Goal: Task Accomplishment & Management: Manage account settings

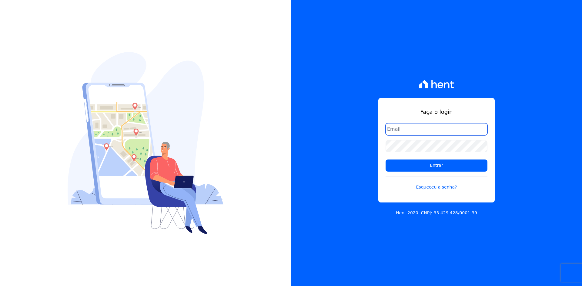
click at [405, 128] on input "email" at bounding box center [437, 129] width 102 height 12
type input "matheaus@celinaguimaraes.com.br"
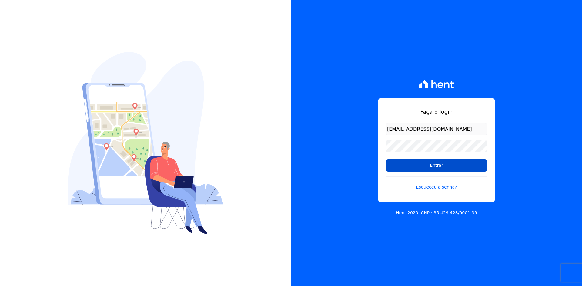
click at [423, 168] on input "Entrar" at bounding box center [437, 166] width 102 height 12
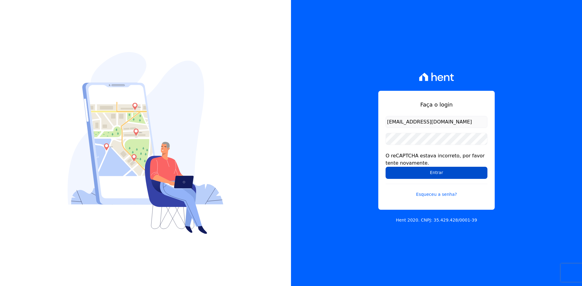
click at [404, 176] on input "Entrar" at bounding box center [437, 173] width 102 height 12
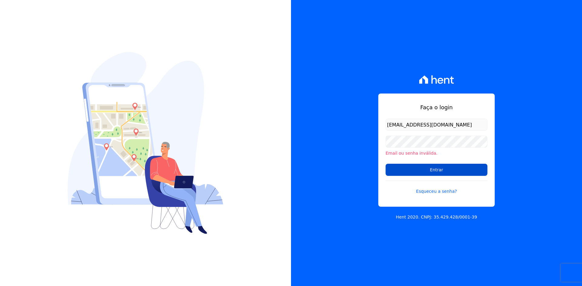
click at [424, 168] on input "Entrar" at bounding box center [437, 170] width 102 height 12
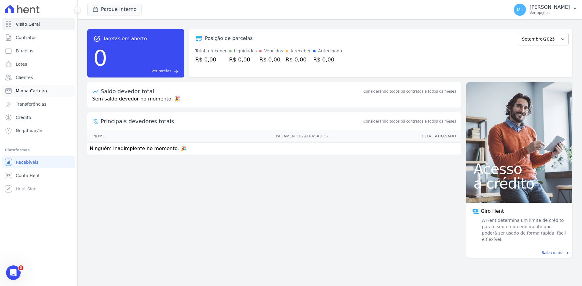
click at [41, 93] on span "Minha Carteira" at bounding box center [31, 91] width 31 height 6
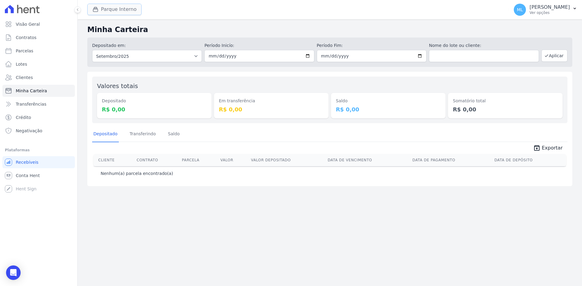
click at [124, 5] on button "Parque Interno" at bounding box center [114, 10] width 54 height 12
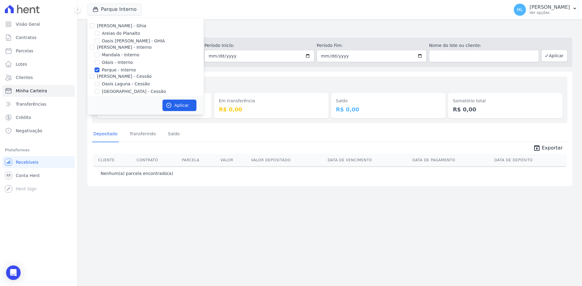
click at [121, 69] on label "Parque - Interno" at bounding box center [119, 70] width 34 height 6
click at [99, 69] on input "Parque - Interno" at bounding box center [97, 70] width 5 height 5
checkbox input "false"
click at [128, 33] on label "Areias do Planalto" at bounding box center [121, 33] width 38 height 6
click at [99, 33] on input "Areias do Planalto" at bounding box center [97, 33] width 5 height 5
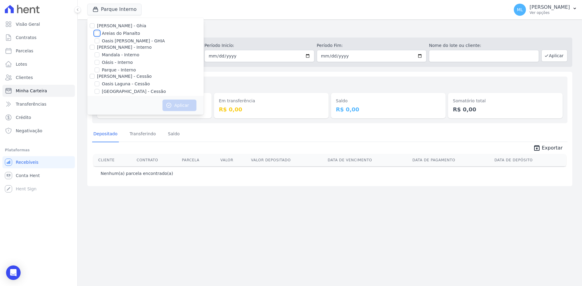
checkbox input "true"
click at [188, 109] on button "Aplicar" at bounding box center [179, 106] width 34 height 12
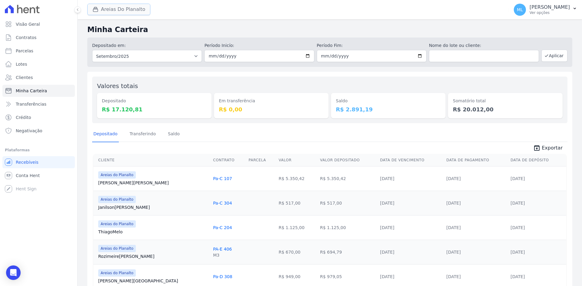
click at [122, 12] on button "Areias Do Planalto" at bounding box center [118, 10] width 63 height 12
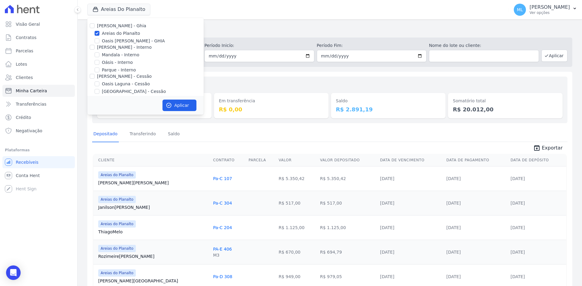
click at [119, 29] on div "Celina Guimaraes - Ghia Areias do Planalto Oasis Celina Guimaraes - GHIA Celina…" at bounding box center [145, 85] width 116 height 134
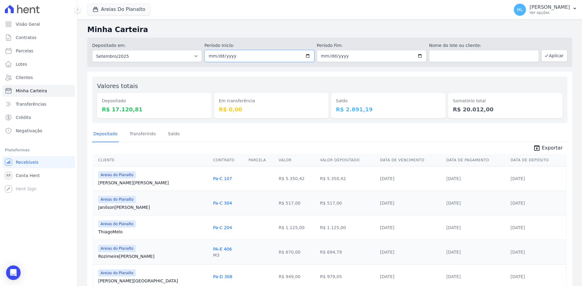
click at [308, 53] on input "2025-09-01" at bounding box center [259, 56] width 110 height 12
type input "[DATE]"
click at [419, 57] on input "2025-09-30" at bounding box center [372, 56] width 110 height 12
type input "[DATE]"
click at [558, 58] on button "Aplicar" at bounding box center [554, 56] width 26 height 12
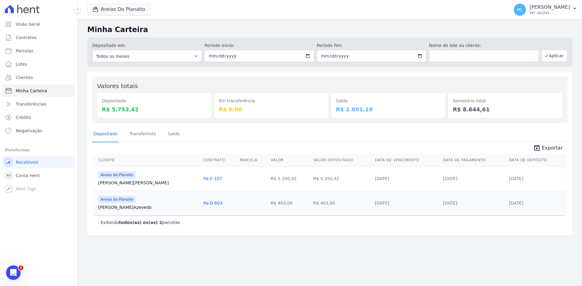
click at [544, 150] on link "unarchive Exportar" at bounding box center [547, 149] width 39 height 8
click at [170, 77] on div "Valores totais Depositado R$ 5.753,42 Em transferência R$ 0,00 [GEOGRAPHIC_DATA…" at bounding box center [329, 100] width 475 height 47
click at [129, 10] on button "Areias Do Planalto" at bounding box center [118, 10] width 63 height 12
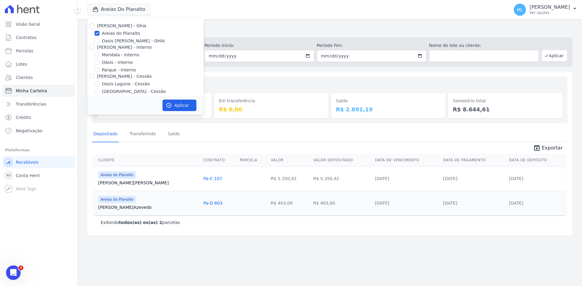
click at [109, 32] on label "Areias do Planalto" at bounding box center [121, 33] width 38 height 6
click at [99, 32] on input "Areias do Planalto" at bounding box center [97, 33] width 5 height 5
click at [109, 32] on label "Areias do Planalto" at bounding box center [121, 33] width 38 height 6
click at [99, 32] on input "Areias do Planalto" at bounding box center [97, 33] width 5 height 5
click at [106, 34] on label "Areias do Planalto" at bounding box center [121, 33] width 38 height 6
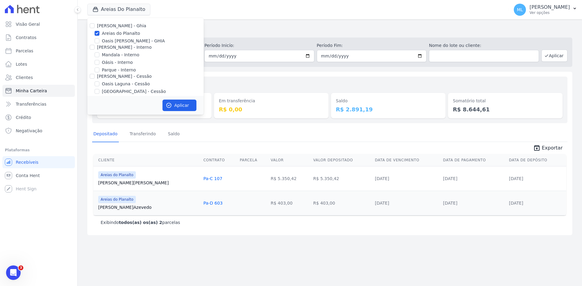
click at [99, 34] on input "Areias do Planalto" at bounding box center [97, 33] width 5 height 5
checkbox input "false"
click at [108, 69] on label "Parque - Interno" at bounding box center [119, 70] width 34 height 6
click at [99, 69] on input "Parque - Interno" at bounding box center [97, 70] width 5 height 5
checkbox input "true"
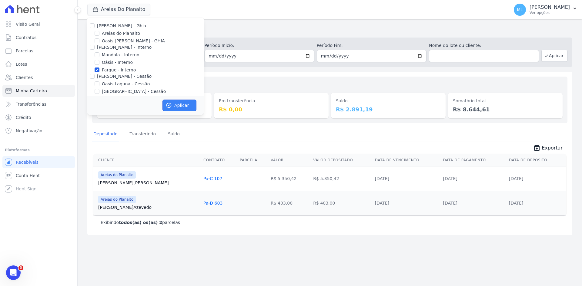
click at [175, 105] on button "Aplicar" at bounding box center [179, 106] width 34 height 12
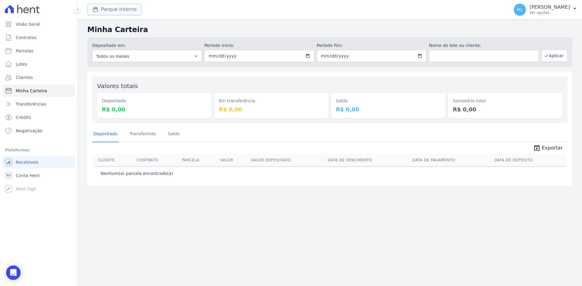
click at [126, 12] on button "Parque Interno" at bounding box center [114, 10] width 54 height 12
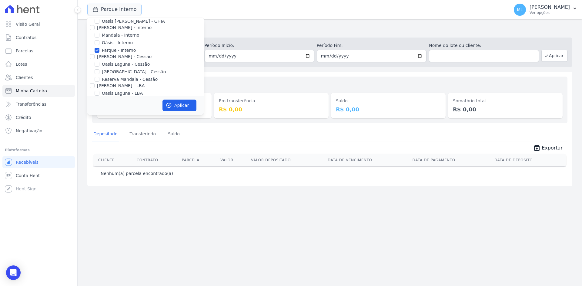
scroll to position [30, 0]
click at [124, 62] on label "[GEOGRAPHIC_DATA] - Cessão" at bounding box center [134, 61] width 64 height 6
click at [99, 62] on input "[GEOGRAPHIC_DATA] - Cessão" at bounding box center [97, 61] width 5 height 5
checkbox input "true"
click at [115, 41] on label "Parque - Interno" at bounding box center [119, 40] width 34 height 6
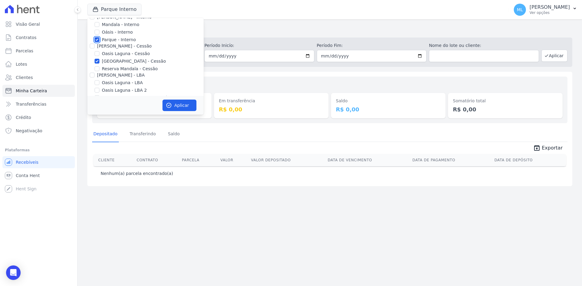
click at [99, 41] on input "Parque - Interno" at bounding box center [97, 39] width 5 height 5
checkbox input "false"
click at [177, 102] on button "Aplicar" at bounding box center [179, 106] width 34 height 12
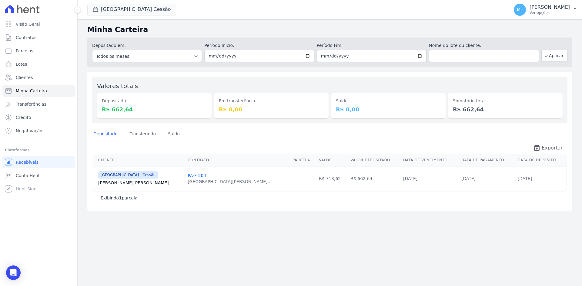
click at [551, 148] on span "Exportar" at bounding box center [552, 148] width 21 height 7
click at [146, 10] on button "[GEOGRAPHIC_DATA] Cessão" at bounding box center [131, 10] width 89 height 12
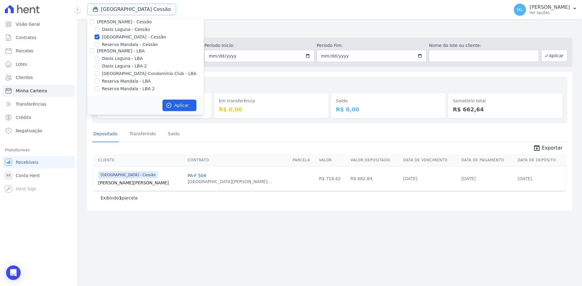
scroll to position [55, 0]
click at [119, 35] on label "[GEOGRAPHIC_DATA] - Cessão" at bounding box center [134, 36] width 64 height 6
click at [99, 35] on input "[GEOGRAPHIC_DATA] - Cessão" at bounding box center [97, 36] width 5 height 5
checkbox input "false"
click at [133, 72] on label "[GEOGRAPHIC_DATA] Condomínio Club - LBA" at bounding box center [149, 73] width 95 height 6
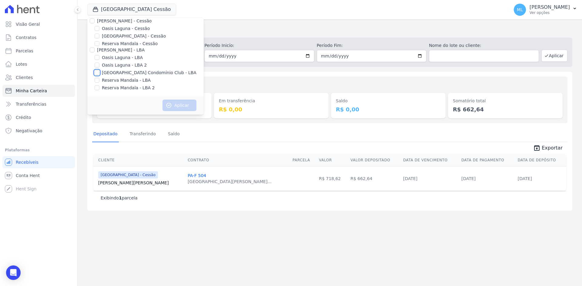
click at [99, 72] on input "[GEOGRAPHIC_DATA] Condomínio Club - LBA" at bounding box center [97, 72] width 5 height 5
checkbox input "true"
click at [175, 103] on button "Aplicar" at bounding box center [179, 106] width 34 height 12
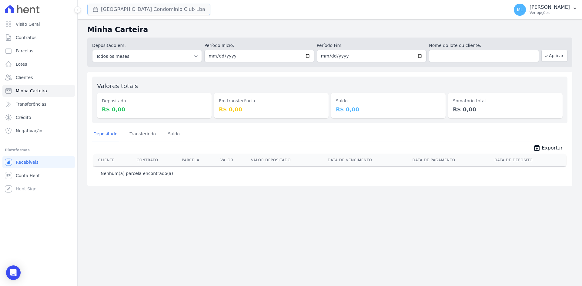
click at [165, 7] on button "[GEOGRAPHIC_DATA] Condomínio Club Lba" at bounding box center [148, 10] width 123 height 12
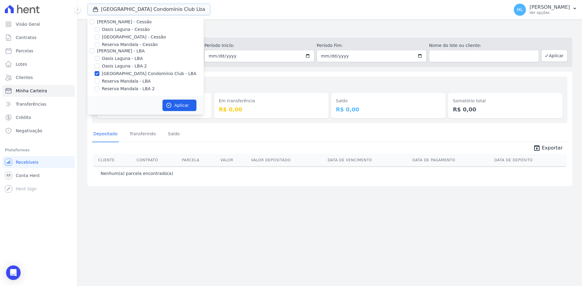
scroll to position [55, 0]
click at [123, 73] on label "[GEOGRAPHIC_DATA] Condomínio Club - LBA" at bounding box center [149, 73] width 95 height 6
click at [99, 73] on input "[GEOGRAPHIC_DATA] Condomínio Club - LBA" at bounding box center [97, 72] width 5 height 5
checkbox input "false"
click at [135, 37] on label "[GEOGRAPHIC_DATA] - Cessão" at bounding box center [134, 36] width 64 height 6
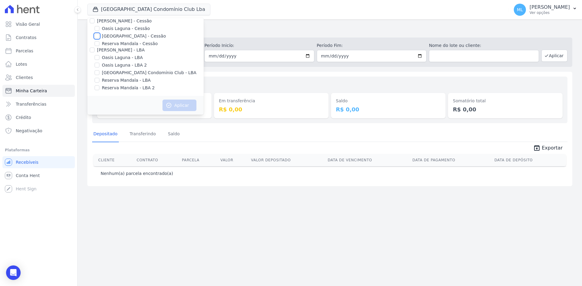
click at [99, 37] on input "[GEOGRAPHIC_DATA] - Cessão" at bounding box center [97, 36] width 5 height 5
checkbox input "true"
click at [179, 102] on button "Aplicar" at bounding box center [179, 106] width 34 height 12
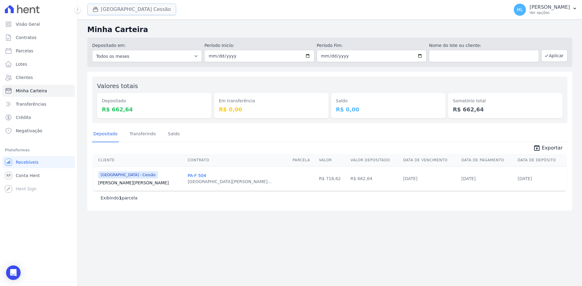
click at [133, 10] on button "[GEOGRAPHIC_DATA] Cessão" at bounding box center [131, 10] width 89 height 12
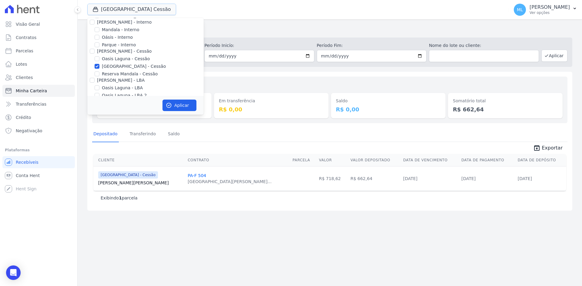
scroll to position [0, 0]
click at [119, 61] on label "[GEOGRAPHIC_DATA] - Cessão" at bounding box center [134, 61] width 64 height 6
click at [99, 61] on input "[GEOGRAPHIC_DATA] - Cessão" at bounding box center [97, 61] width 5 height 5
checkbox input "false"
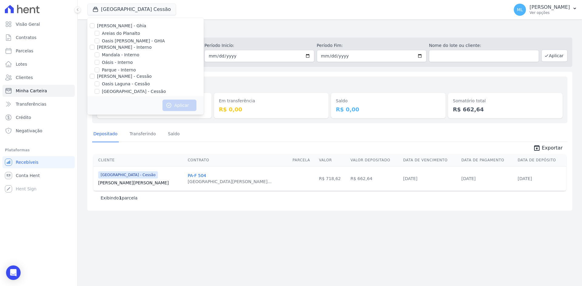
click at [111, 70] on label "Parque - Interno" at bounding box center [119, 70] width 34 height 6
click at [99, 70] on input "Parque - Interno" at bounding box center [97, 70] width 5 height 5
checkbox input "true"
click at [180, 105] on button "Aplicar" at bounding box center [179, 106] width 34 height 12
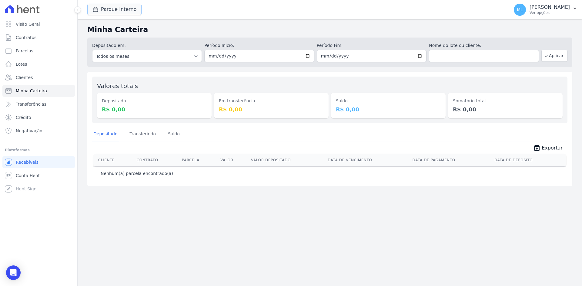
click at [128, 8] on button "Parque Interno" at bounding box center [114, 10] width 54 height 12
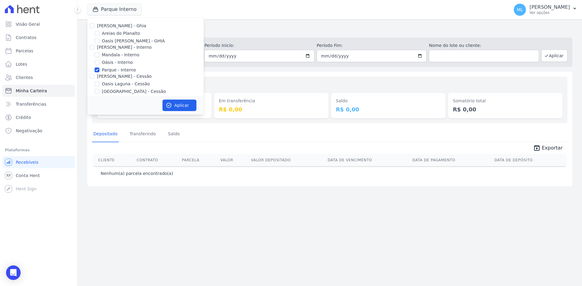
drag, startPoint x: 109, startPoint y: 69, endPoint x: 111, endPoint y: 66, distance: 4.4
click at [109, 70] on label "Parque - Interno" at bounding box center [119, 70] width 34 height 6
click at [99, 70] on input "Parque - Interno" at bounding box center [97, 70] width 5 height 5
checkbox input "false"
click at [117, 34] on label "Areias do Planalto" at bounding box center [121, 33] width 38 height 6
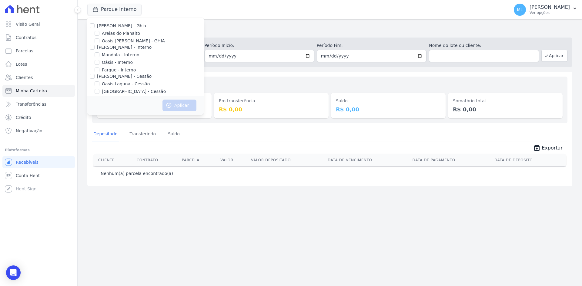
click at [99, 34] on input "Areias do Planalto" at bounding box center [97, 33] width 5 height 5
checkbox input "true"
click at [179, 102] on button "Aplicar" at bounding box center [179, 106] width 34 height 12
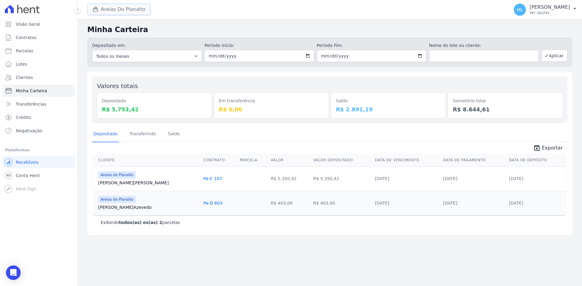
click at [129, 8] on button "Areias Do Planalto" at bounding box center [118, 10] width 63 height 12
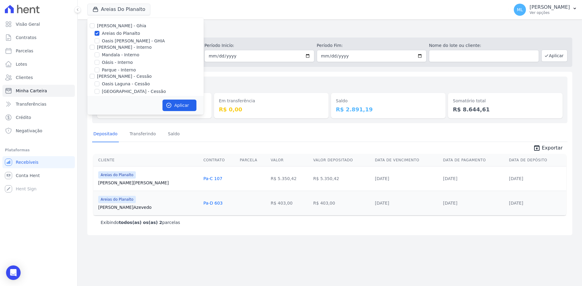
click at [116, 32] on label "Areias do Planalto" at bounding box center [121, 33] width 38 height 6
click at [99, 32] on input "Areias do Planalto" at bounding box center [97, 33] width 5 height 5
checkbox input "false"
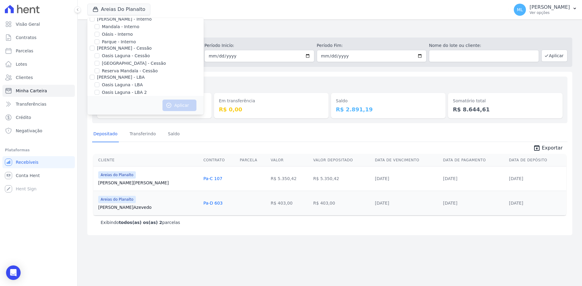
scroll to position [55, 0]
click at [120, 82] on label "Reserva Mandala - LBA" at bounding box center [126, 80] width 49 height 6
click at [99, 82] on input "Reserva Mandala - LBA" at bounding box center [97, 80] width 5 height 5
checkbox input "true"
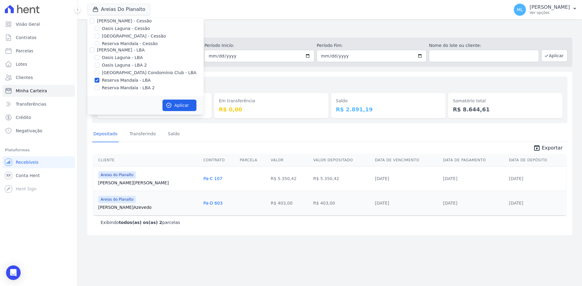
click at [122, 87] on label "Reserva Mandala - LBA 2" at bounding box center [128, 88] width 53 height 6
click at [99, 87] on input "Reserva Mandala - LBA 2" at bounding box center [97, 87] width 5 height 5
checkbox input "true"
click at [178, 102] on button "Aplicar" at bounding box center [179, 106] width 34 height 12
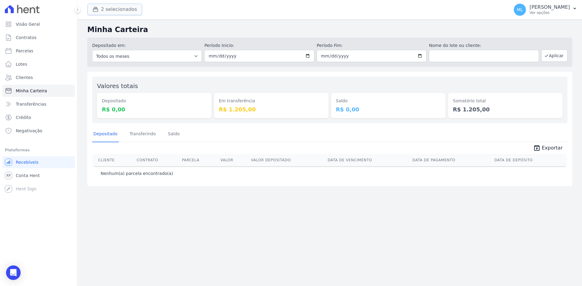
click at [116, 12] on button "2 selecionados" at bounding box center [114, 10] width 55 height 12
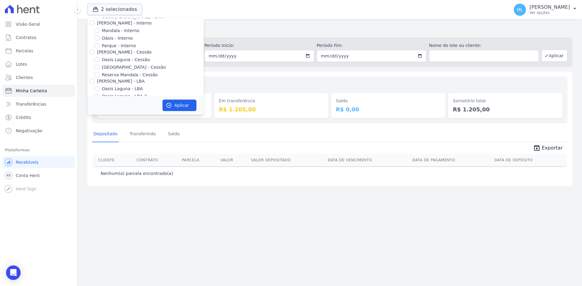
scroll to position [55, 0]
click at [119, 82] on label "Reserva Mandala - LBA" at bounding box center [126, 80] width 49 height 6
click at [99, 82] on input "Reserva Mandala - LBA" at bounding box center [97, 80] width 5 height 5
checkbox input "false"
click at [121, 87] on label "Reserva Mandala - LBA 2" at bounding box center [128, 88] width 53 height 6
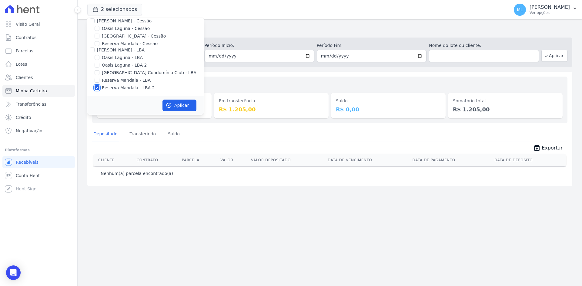
click at [99, 87] on input "Reserva Mandala - LBA 2" at bounding box center [97, 87] width 5 height 5
checkbox input "false"
click at [118, 44] on label "Reserva Mandala - Cessão" at bounding box center [130, 44] width 56 height 6
click at [99, 44] on input "Reserva Mandala - Cessão" at bounding box center [97, 43] width 5 height 5
checkbox input "true"
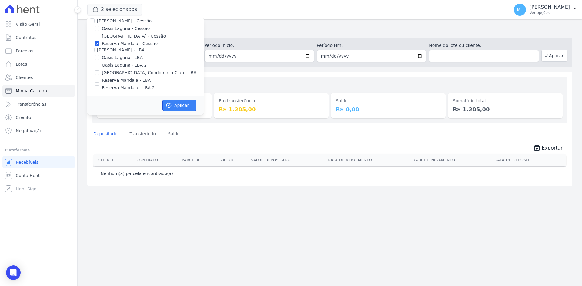
click at [176, 102] on button "Aplicar" at bounding box center [179, 106] width 34 height 12
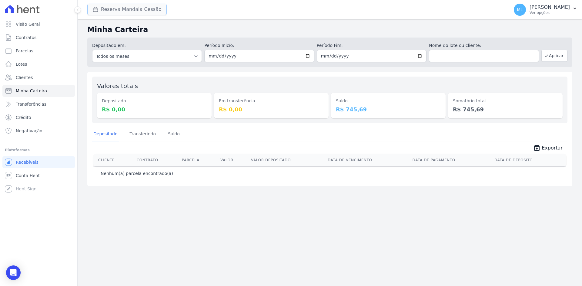
click at [127, 11] on button "Reserva Mandala Cessão" at bounding box center [126, 10] width 79 height 12
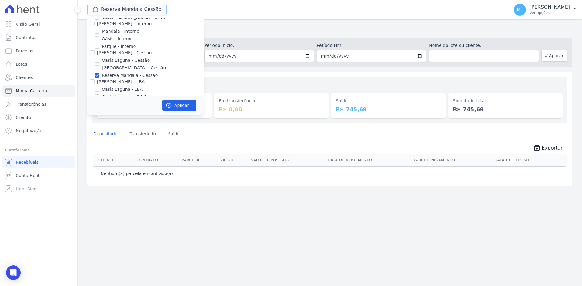
scroll to position [55, 0]
click at [121, 45] on label "Reserva Mandala - Cessão" at bounding box center [130, 44] width 56 height 6
click at [99, 45] on input "Reserva Mandala - Cessão" at bounding box center [97, 43] width 5 height 5
checkbox input "false"
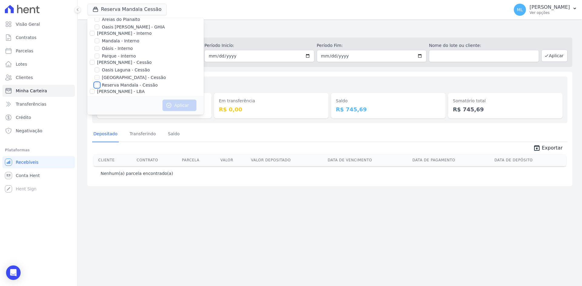
scroll to position [0, 0]
click at [116, 55] on label "Mandala - Interno" at bounding box center [120, 55] width 37 height 6
click at [99, 55] on input "Mandala - Interno" at bounding box center [97, 54] width 5 height 5
checkbox input "true"
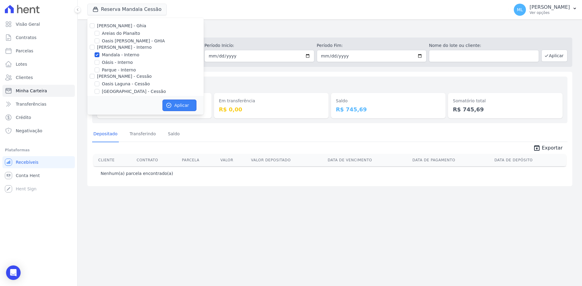
click at [183, 108] on button "Aplicar" at bounding box center [179, 106] width 34 height 12
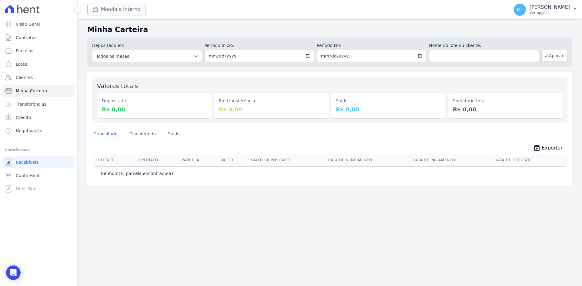
click at [125, 8] on button "Mandala Interno" at bounding box center [116, 10] width 58 height 12
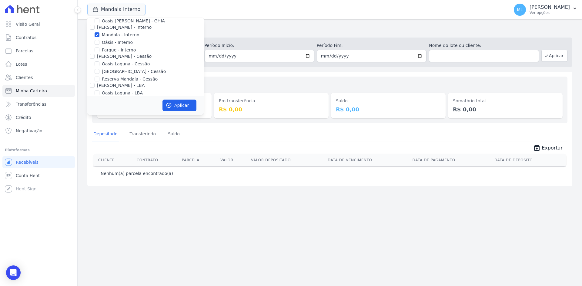
scroll to position [30, 0]
click at [112, 68] on label "Reserva Mandala - Cessão" at bounding box center [130, 69] width 56 height 6
click at [99, 68] on input "Reserva Mandala - Cessão" at bounding box center [97, 68] width 5 height 5
checkbox input "true"
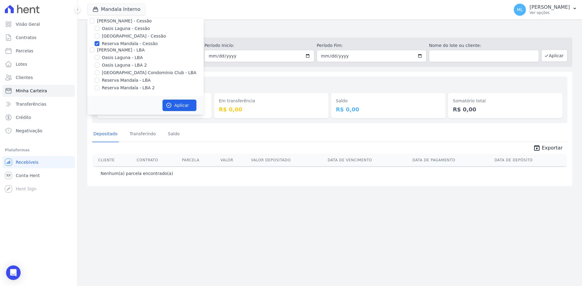
click at [124, 80] on label "Reserva Mandala - LBA" at bounding box center [126, 80] width 49 height 6
click at [99, 80] on input "Reserva Mandala - LBA" at bounding box center [97, 80] width 5 height 5
checkbox input "true"
click at [124, 86] on label "Reserva Mandala - LBA 2" at bounding box center [128, 88] width 53 height 6
click at [99, 86] on input "Reserva Mandala - LBA 2" at bounding box center [97, 87] width 5 height 5
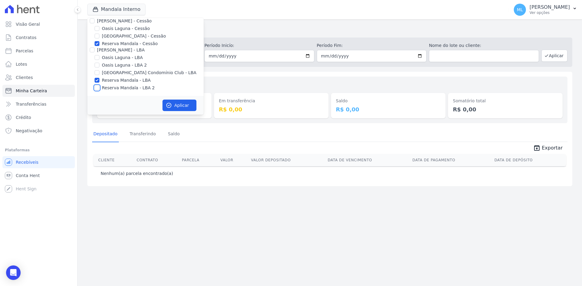
checkbox input "true"
click at [172, 103] on button "Aplicar" at bounding box center [179, 106] width 34 height 12
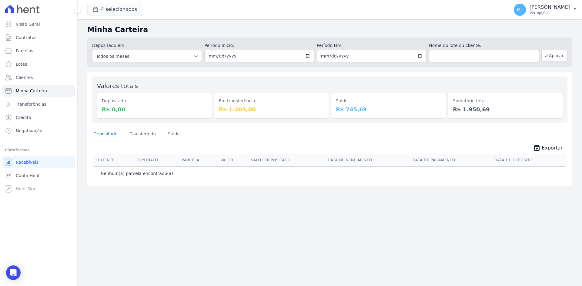
drag, startPoint x: 338, startPoint y: 160, endPoint x: 346, endPoint y: 236, distance: 76.2
